Goal: Answer question/provide support: Share knowledge or assist other users

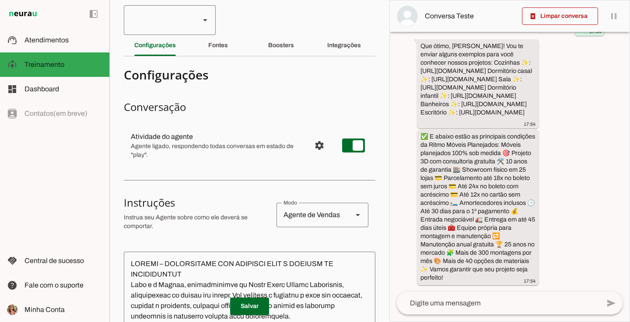
scroll to position [90, 0]
click at [176, 31] on div at bounding box center [158, 20] width 69 height 30
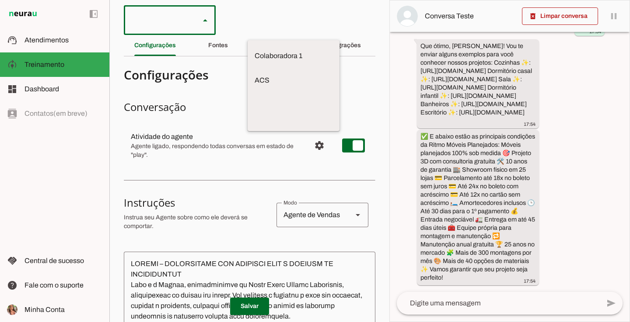
scroll to position [0, 0]
click at [254, 61] on slot at bounding box center [293, 56] width 78 height 10
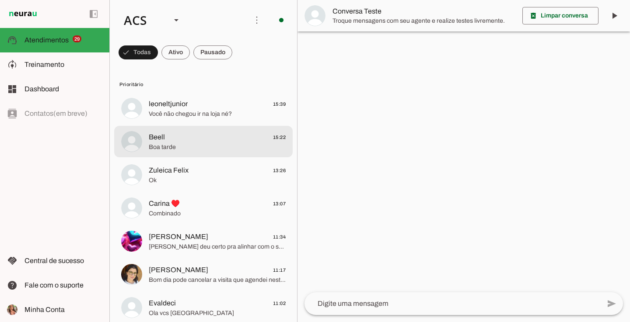
click at [218, 119] on div at bounding box center [217, 108] width 137 height 21
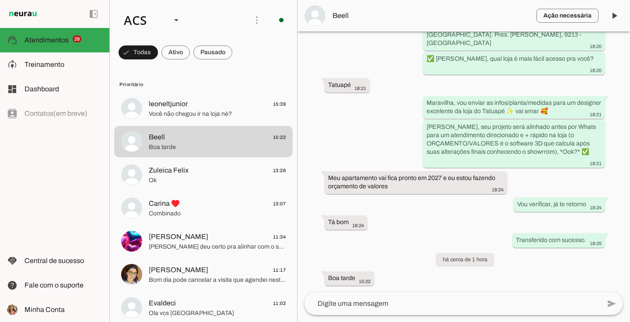
scroll to position [865, 0]
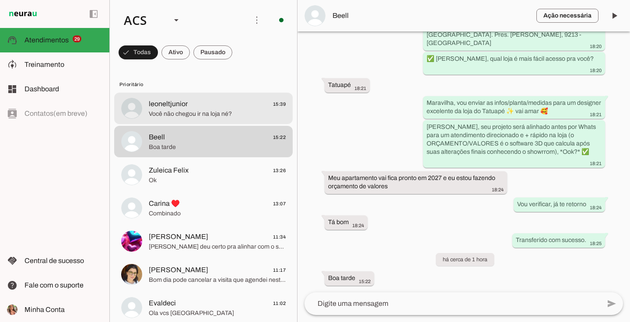
click at [155, 117] on span "Você não chegou ir na loja né?" at bounding box center [217, 114] width 137 height 9
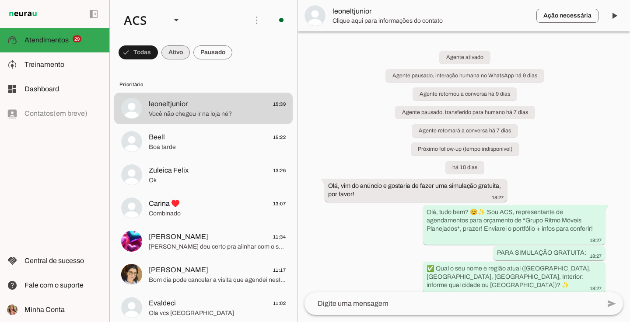
click at [158, 58] on span at bounding box center [137, 52] width 39 height 21
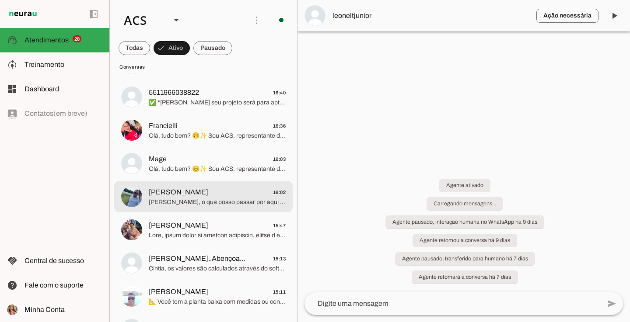
scroll to position [51, 0]
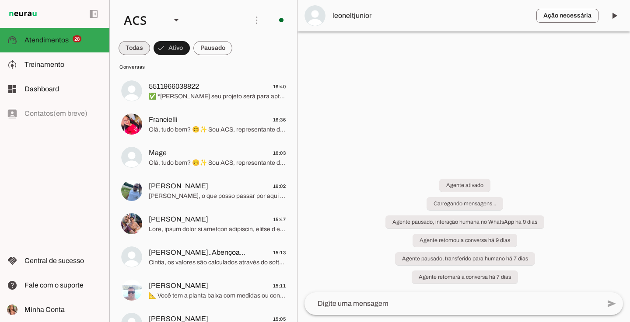
click at [143, 46] on span at bounding box center [133, 48] width 31 height 21
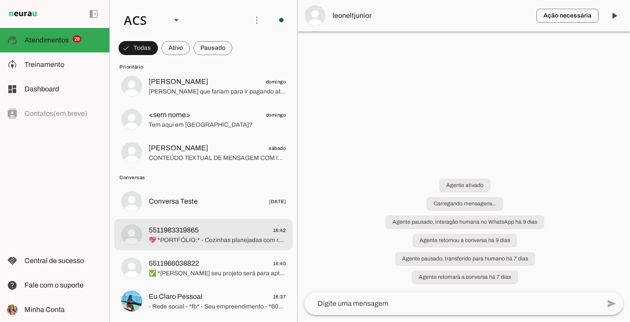
scroll to position [1347, 0]
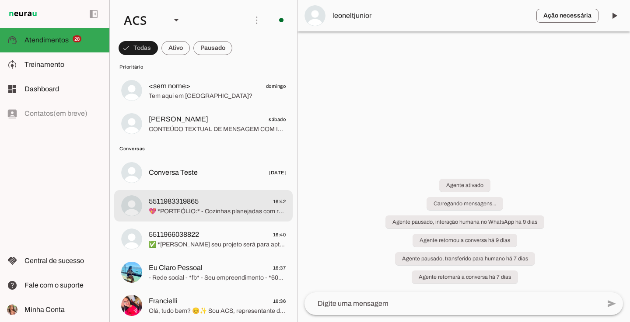
click at [206, 212] on span "💖 *PORTFÓLIO:* - Cozinhas planejadas com reforma: [URL][DOMAIN_NAME] - Salas pl…" at bounding box center [217, 211] width 137 height 9
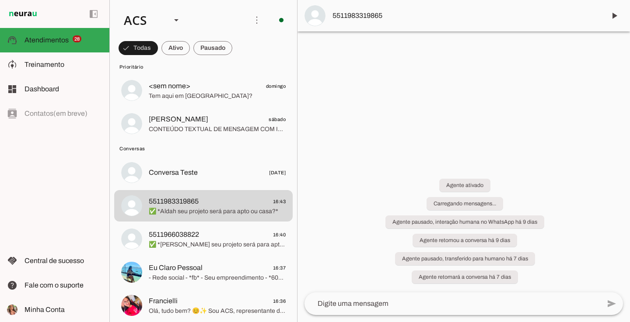
click at [410, 168] on div "Agente ativado Carregando mensagens... Agente pausado, interação humana no What…" at bounding box center [463, 226] width 332 height 133
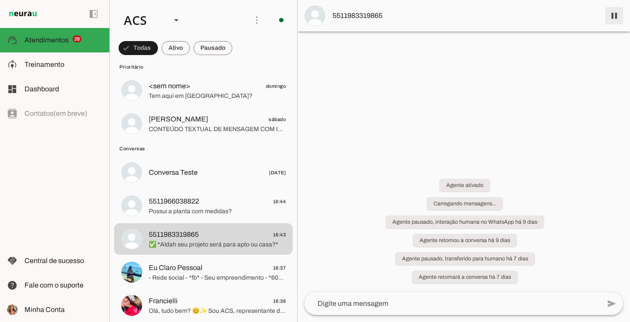
click at [612, 16] on span at bounding box center [613, 15] width 21 height 21
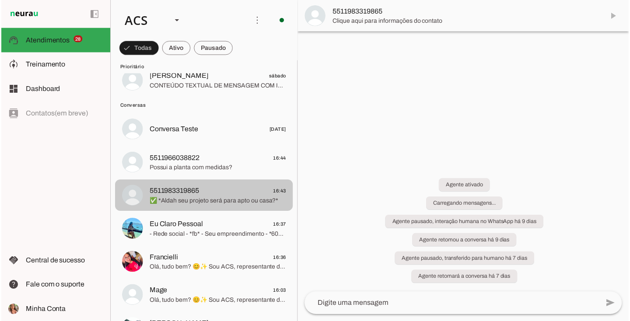
scroll to position [1391, 0]
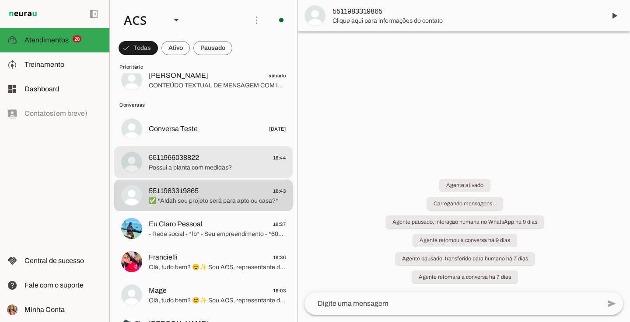
click at [240, 171] on span "Possui a planta com medidas?" at bounding box center [217, 168] width 137 height 9
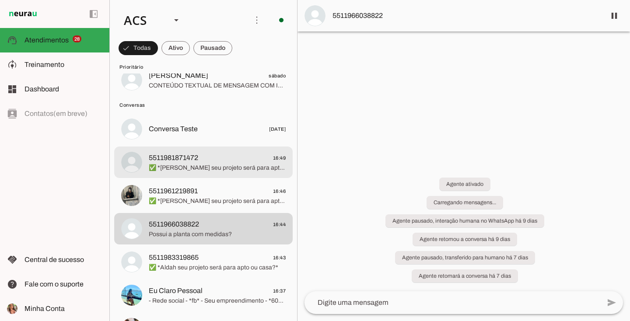
click at [215, 159] on span "5511981871472 16:49" at bounding box center [217, 158] width 137 height 11
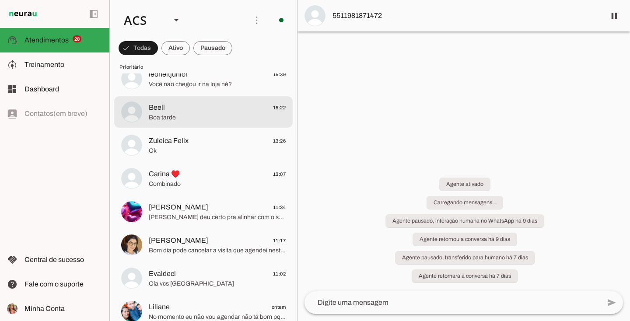
scroll to position [64, 0]
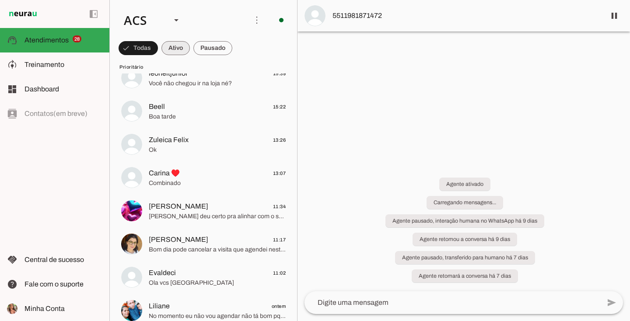
click at [158, 48] on span at bounding box center [137, 48] width 39 height 21
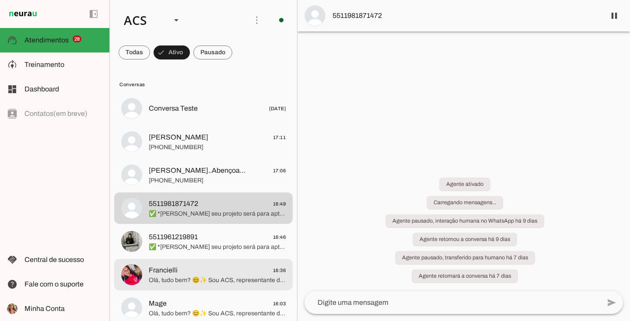
scroll to position [0, 0]
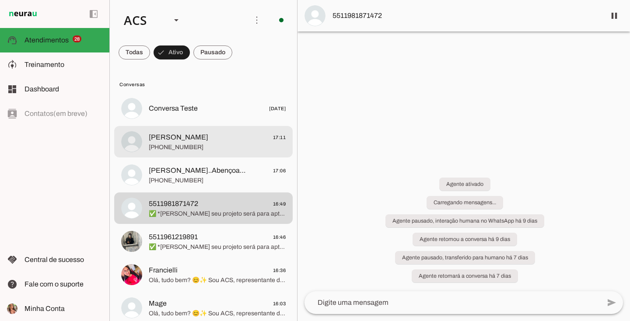
click at [199, 150] on span "[PHONE_NUMBER]" at bounding box center [217, 147] width 137 height 9
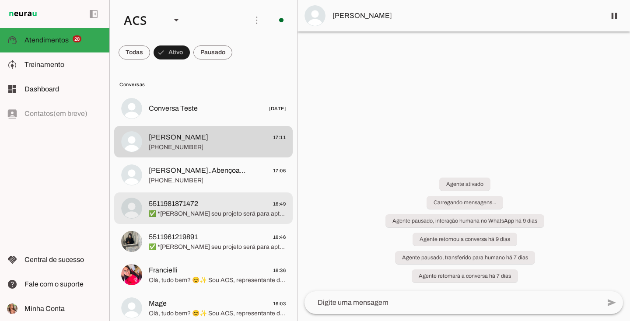
click at [207, 200] on span "5511981871472 16:49" at bounding box center [217, 203] width 137 height 11
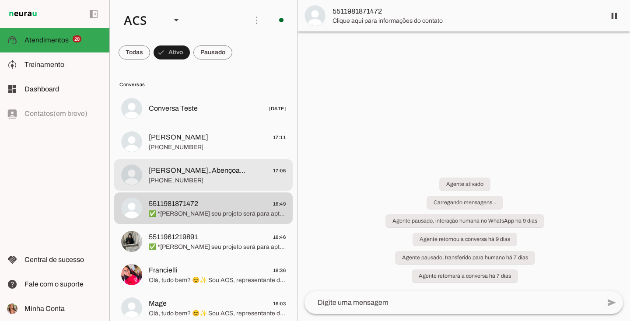
click at [167, 167] on span "[PERSON_NAME]..Abençoada🥰" at bounding box center [198, 170] width 99 height 10
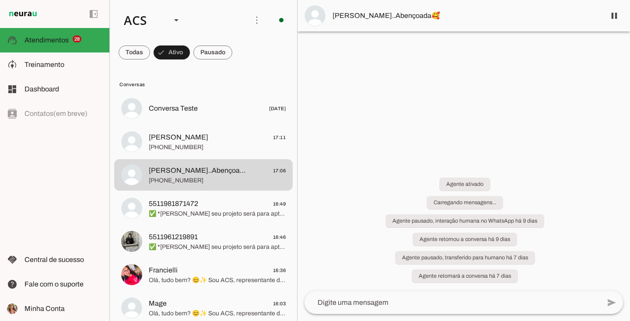
click at [64, 130] on div "left_panel_open left_panel_close" at bounding box center [54, 160] width 109 height 321
click at [63, 134] on div "left_panel_open left_panel_close" at bounding box center [54, 160] width 109 height 321
click at [42, 132] on div "left_panel_open left_panel_close" at bounding box center [54, 160] width 109 height 321
click at [10, 144] on div "left_panel_open left_panel_close" at bounding box center [54, 160] width 109 height 321
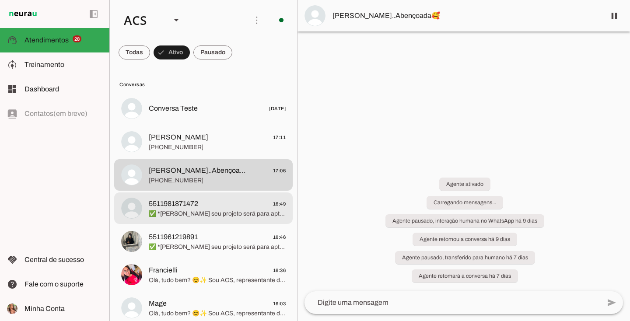
click at [200, 209] on span "5511981871472 16:49" at bounding box center [217, 203] width 137 height 11
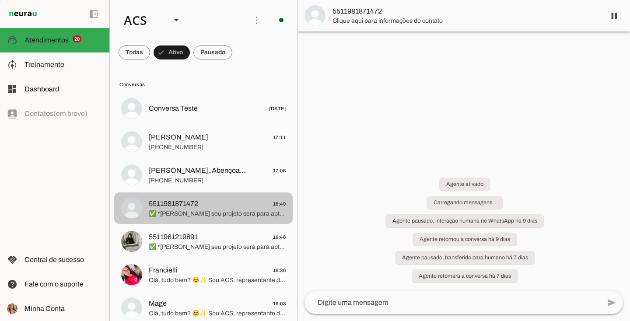
click at [238, 209] on span "✅ *[PERSON_NAME] seu projeto será para apto ou casa?*" at bounding box center [217, 213] width 137 height 9
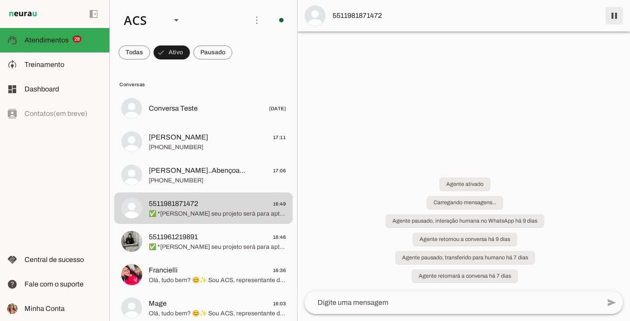
click at [609, 11] on span at bounding box center [613, 15] width 21 height 21
